Goal: Communication & Community: Answer question/provide support

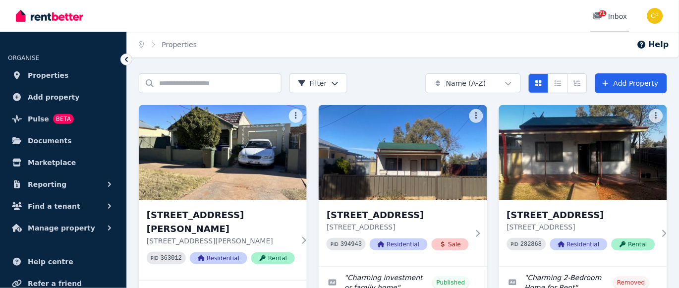
click at [605, 12] on span "71" at bounding box center [603, 13] width 8 height 6
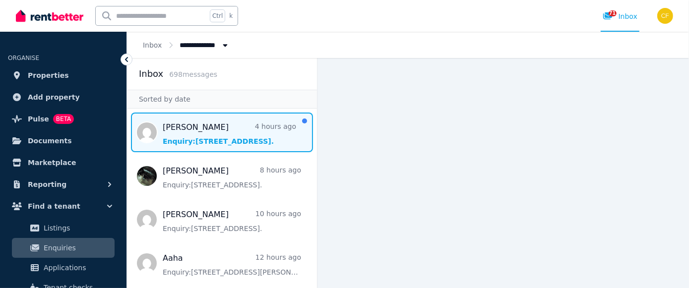
click at [194, 137] on span "Message list" at bounding box center [222, 133] width 190 height 40
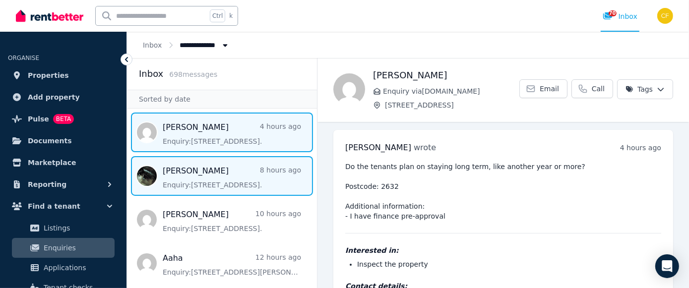
click at [181, 175] on span "Message list" at bounding box center [222, 176] width 190 height 40
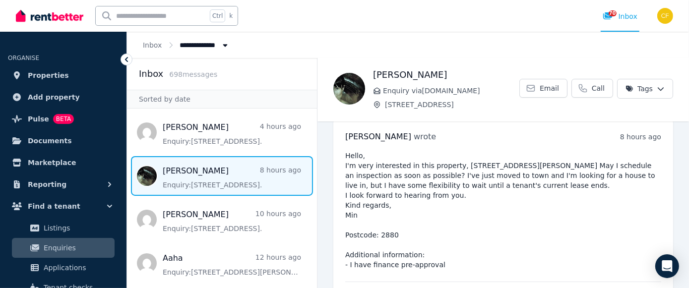
scroll to position [4, 0]
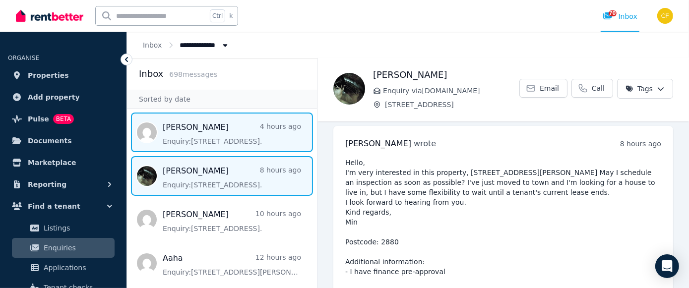
click at [191, 132] on span "Message list" at bounding box center [222, 133] width 190 height 40
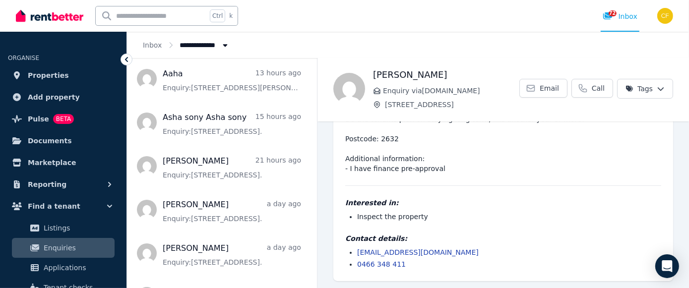
scroll to position [190, 0]
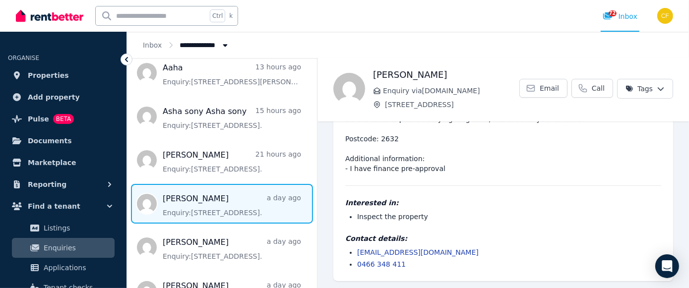
click at [189, 207] on span "Message list" at bounding box center [222, 204] width 190 height 40
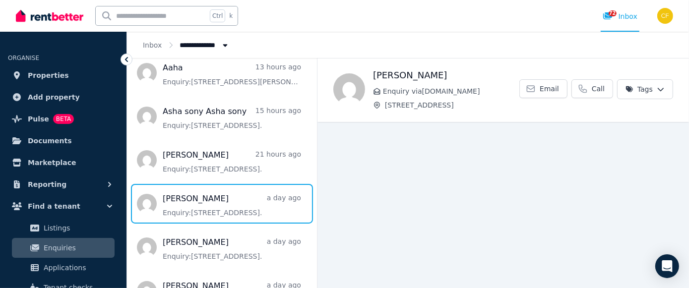
scroll to position [12, 0]
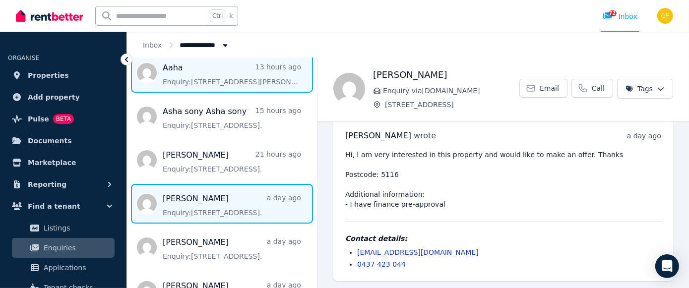
click at [201, 72] on span "Message list" at bounding box center [222, 73] width 190 height 40
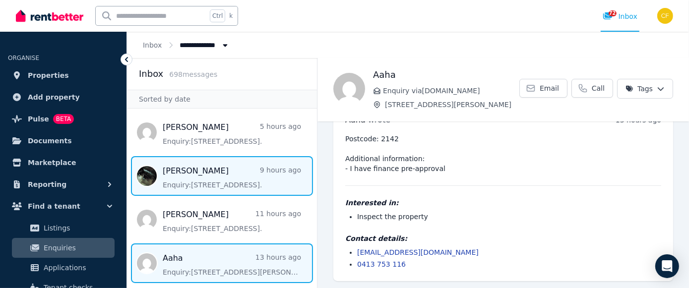
click at [187, 180] on span "Message list" at bounding box center [222, 176] width 190 height 40
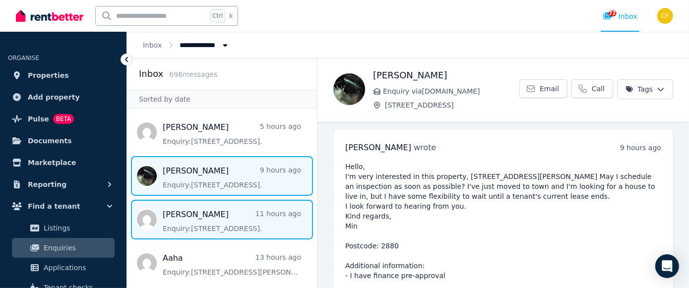
click at [210, 226] on span "Message list" at bounding box center [222, 220] width 190 height 40
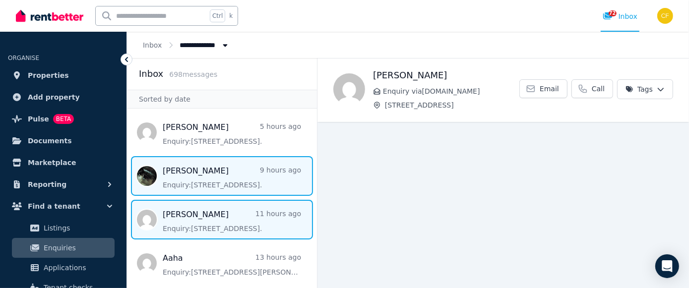
click at [206, 178] on span "Message list" at bounding box center [222, 176] width 190 height 40
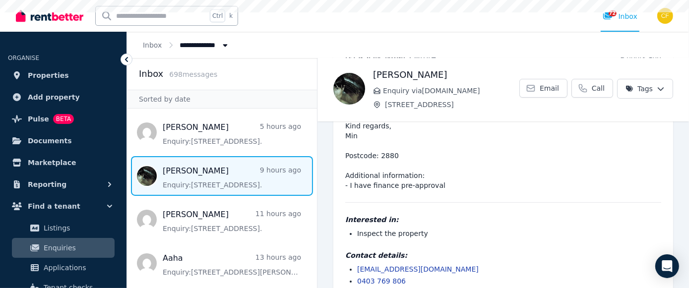
scroll to position [107, 0]
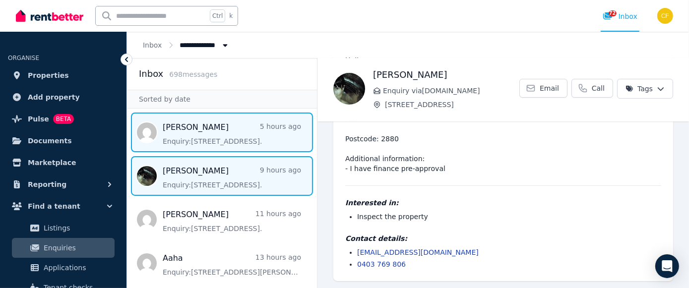
click at [183, 131] on span "Message list" at bounding box center [222, 133] width 190 height 40
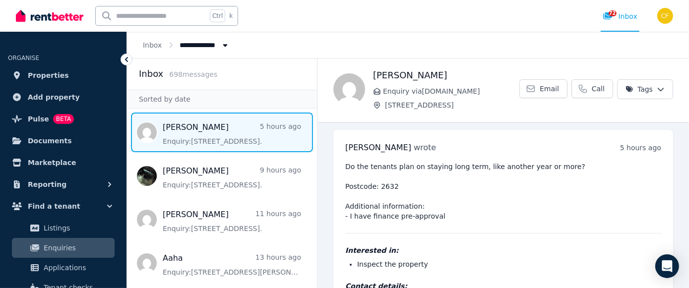
scroll to position [48, 0]
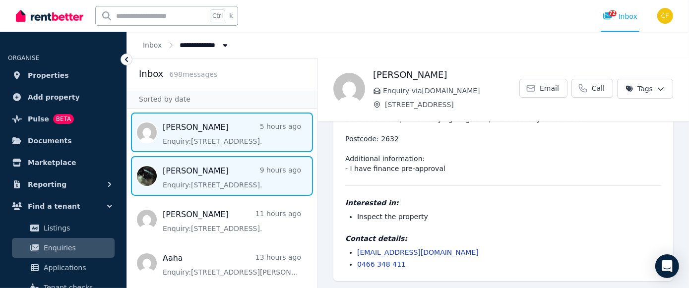
click at [206, 184] on span "Message list" at bounding box center [222, 176] width 190 height 40
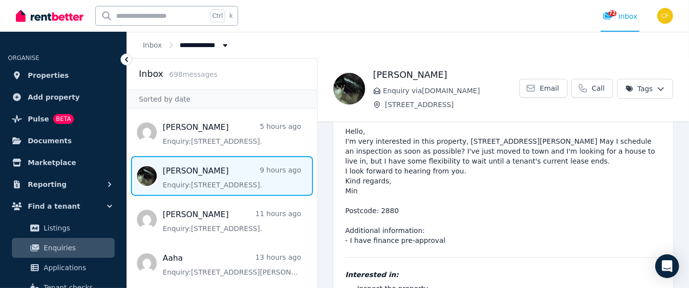
scroll to position [17, 0]
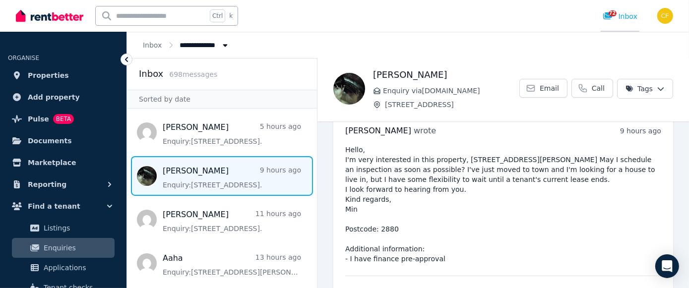
click at [609, 15] on icon at bounding box center [607, 15] width 9 height 7
click at [613, 11] on span "72" at bounding box center [612, 13] width 8 height 6
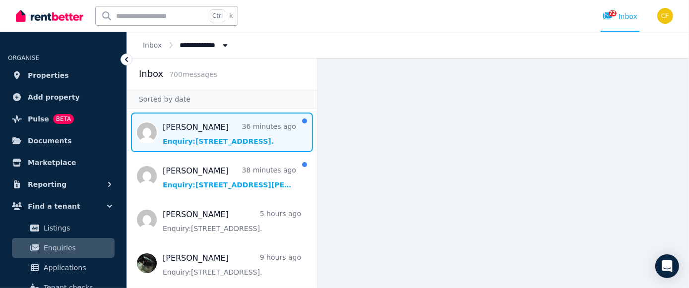
click at [182, 138] on span "Message list" at bounding box center [222, 133] width 190 height 40
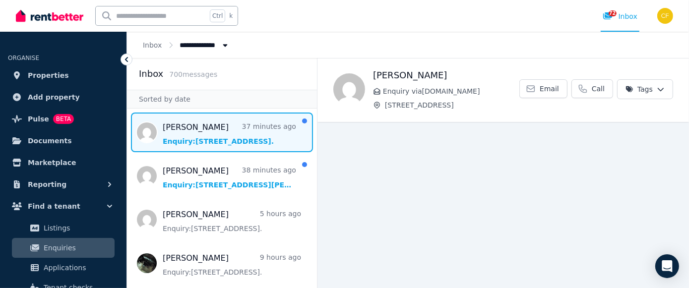
scroll to position [12, 0]
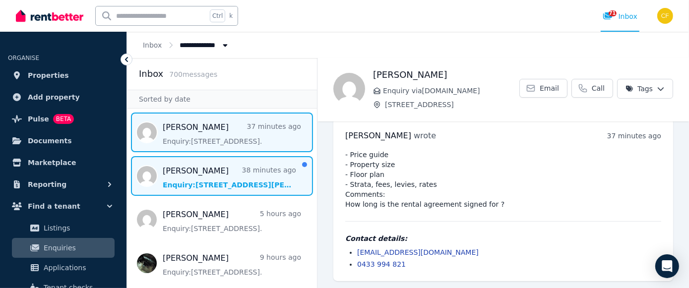
click at [195, 183] on span "Message list" at bounding box center [222, 176] width 190 height 40
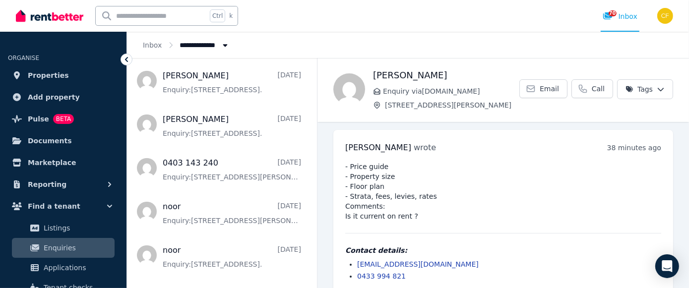
scroll to position [750, 0]
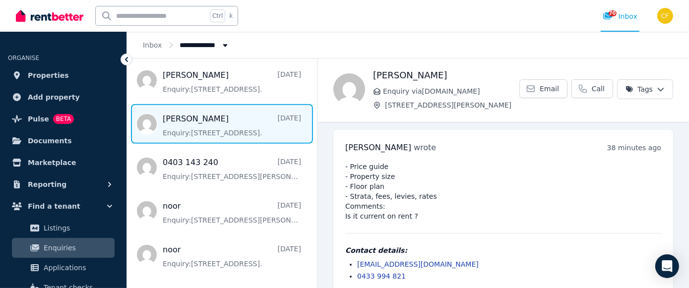
click at [174, 128] on span "Message list" at bounding box center [222, 124] width 190 height 40
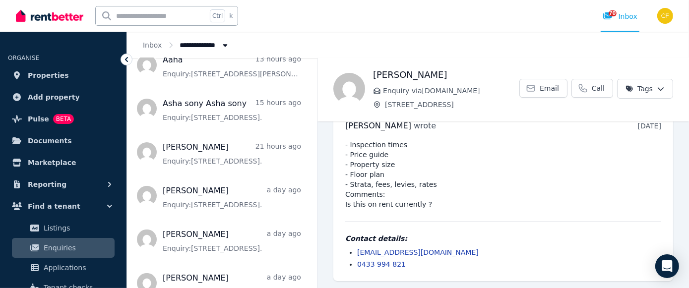
scroll to position [297, 0]
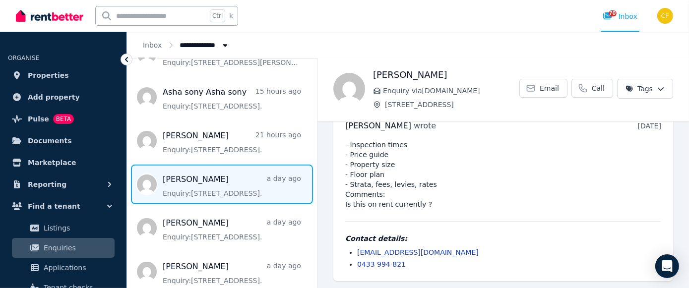
click at [191, 189] on span "Message list" at bounding box center [222, 185] width 190 height 40
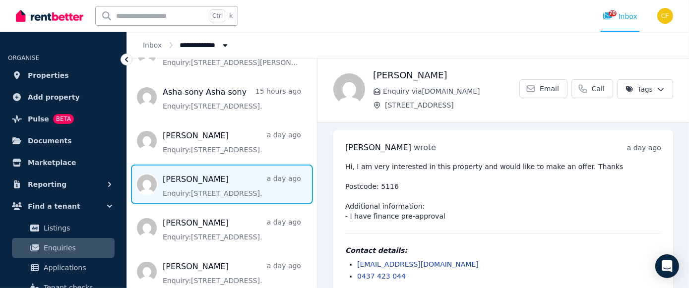
scroll to position [12, 0]
